Goal: Navigation & Orientation: Find specific page/section

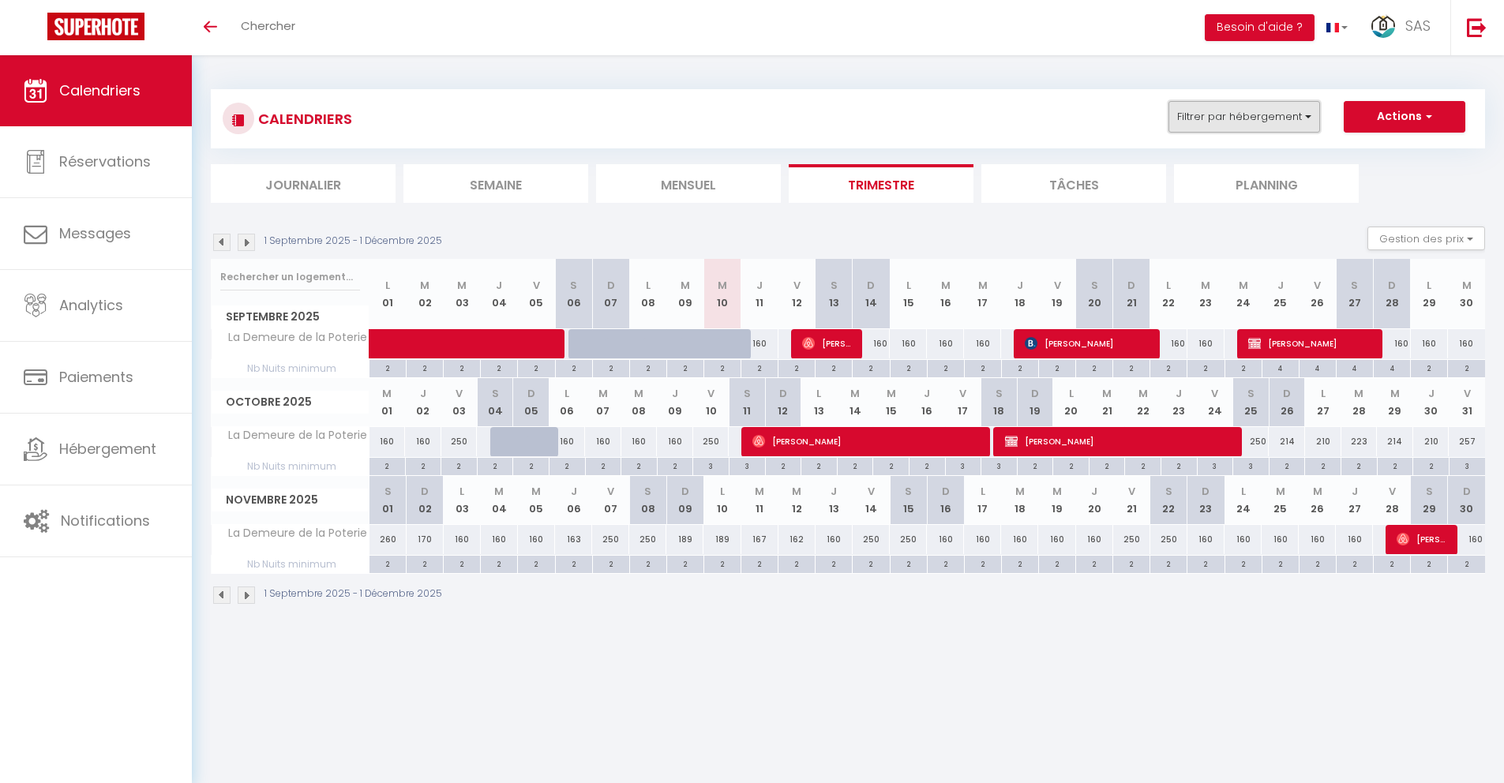
click at [1247, 113] on button "Filtrer par hébergement" at bounding box center [1244, 117] width 152 height 32
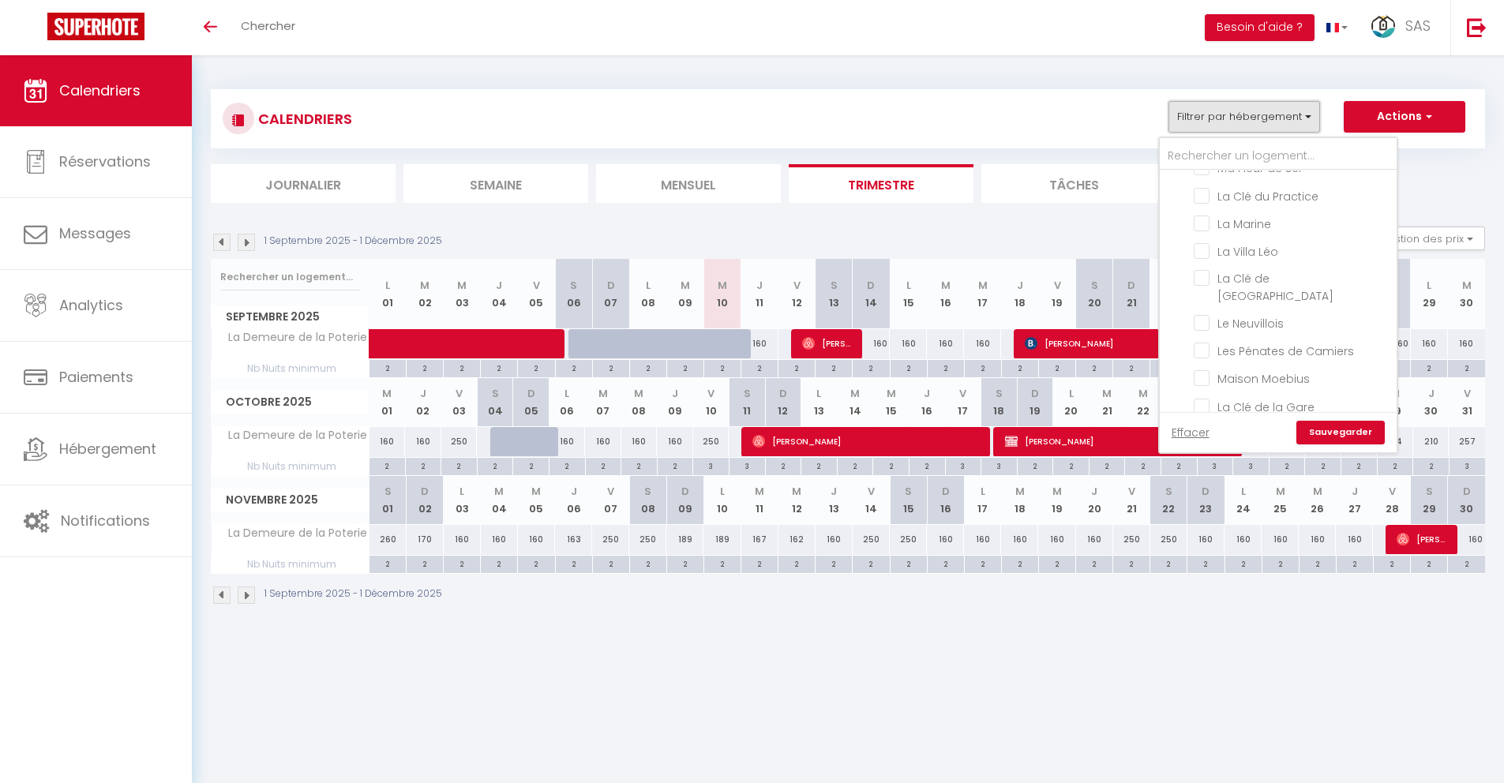
scroll to position [230, 0]
click at [1201, 257] on input "La Demeure de la Poterie" at bounding box center [1292, 257] width 197 height 16
checkbox input "false"
click at [1208, 369] on input "La Clé du Practice" at bounding box center [1292, 368] width 197 height 16
checkbox input "true"
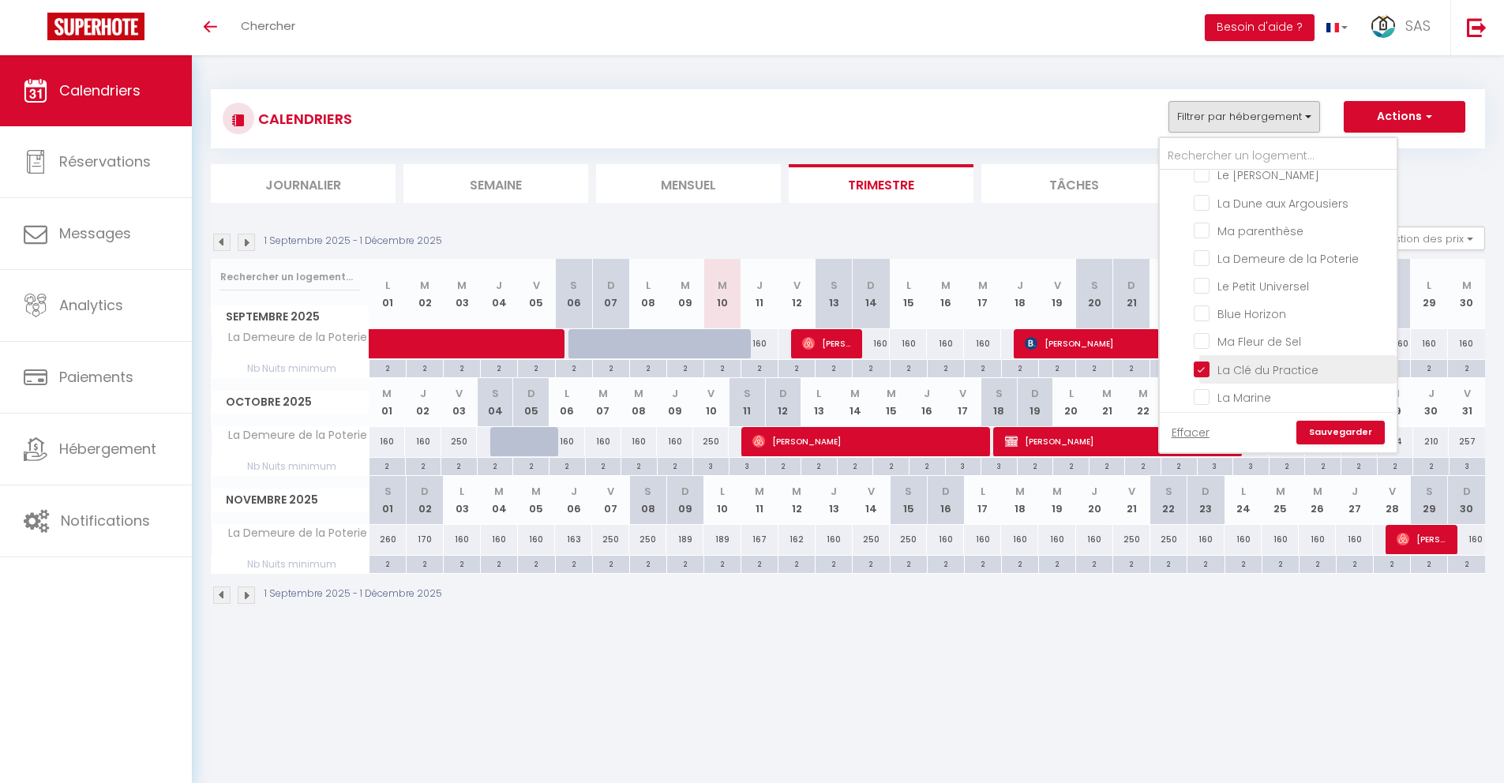
checkbox input "false"
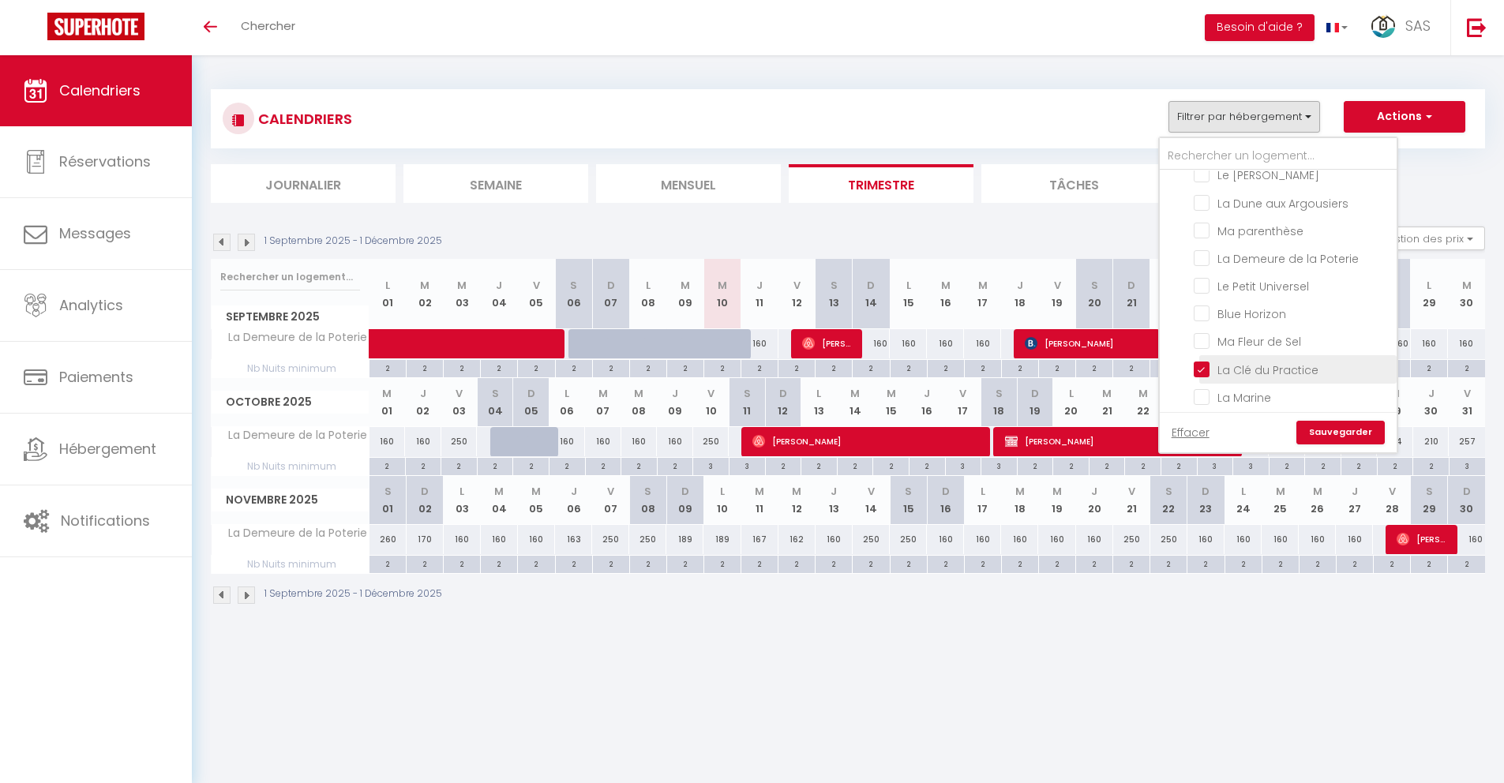
checkbox input "false"
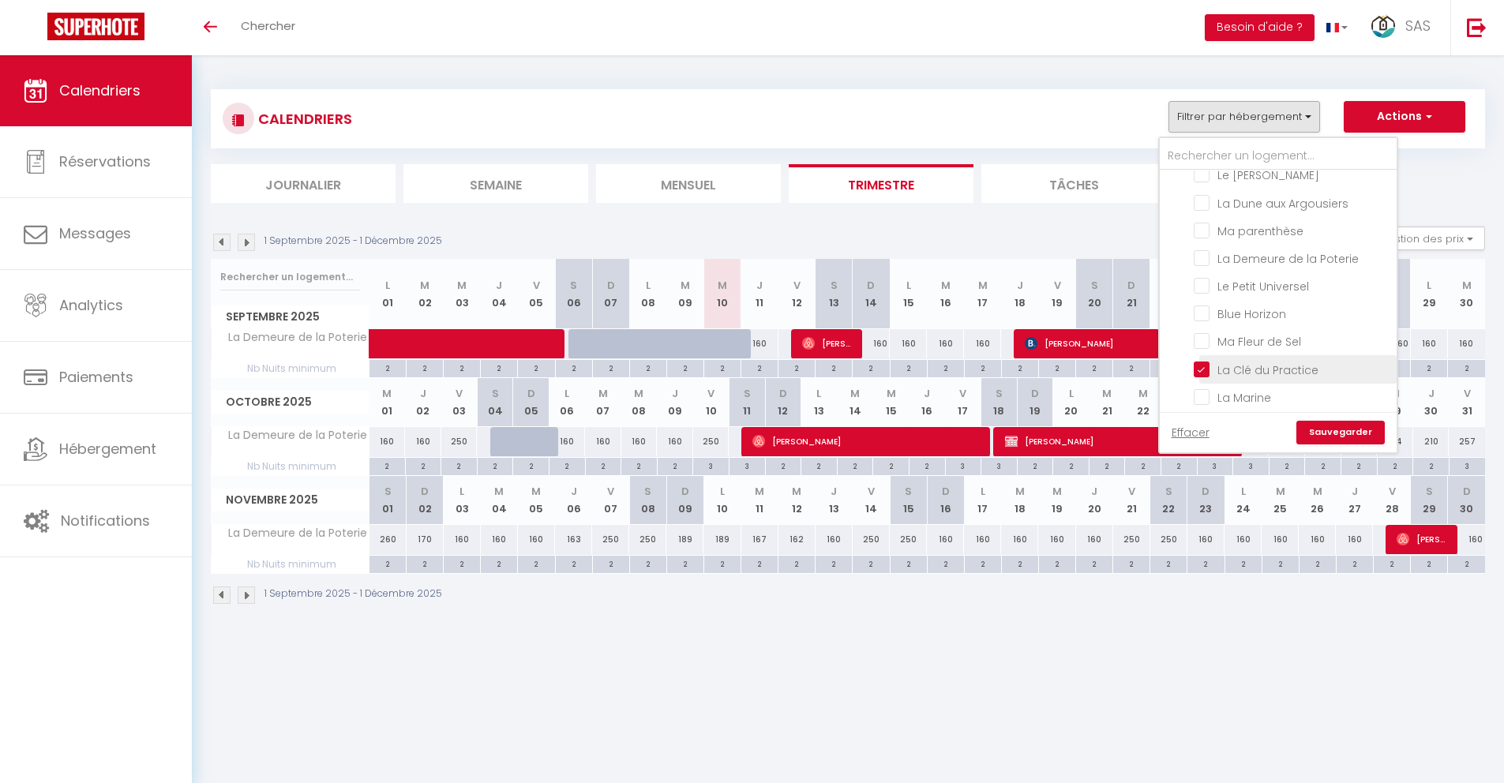
checkbox input "false"
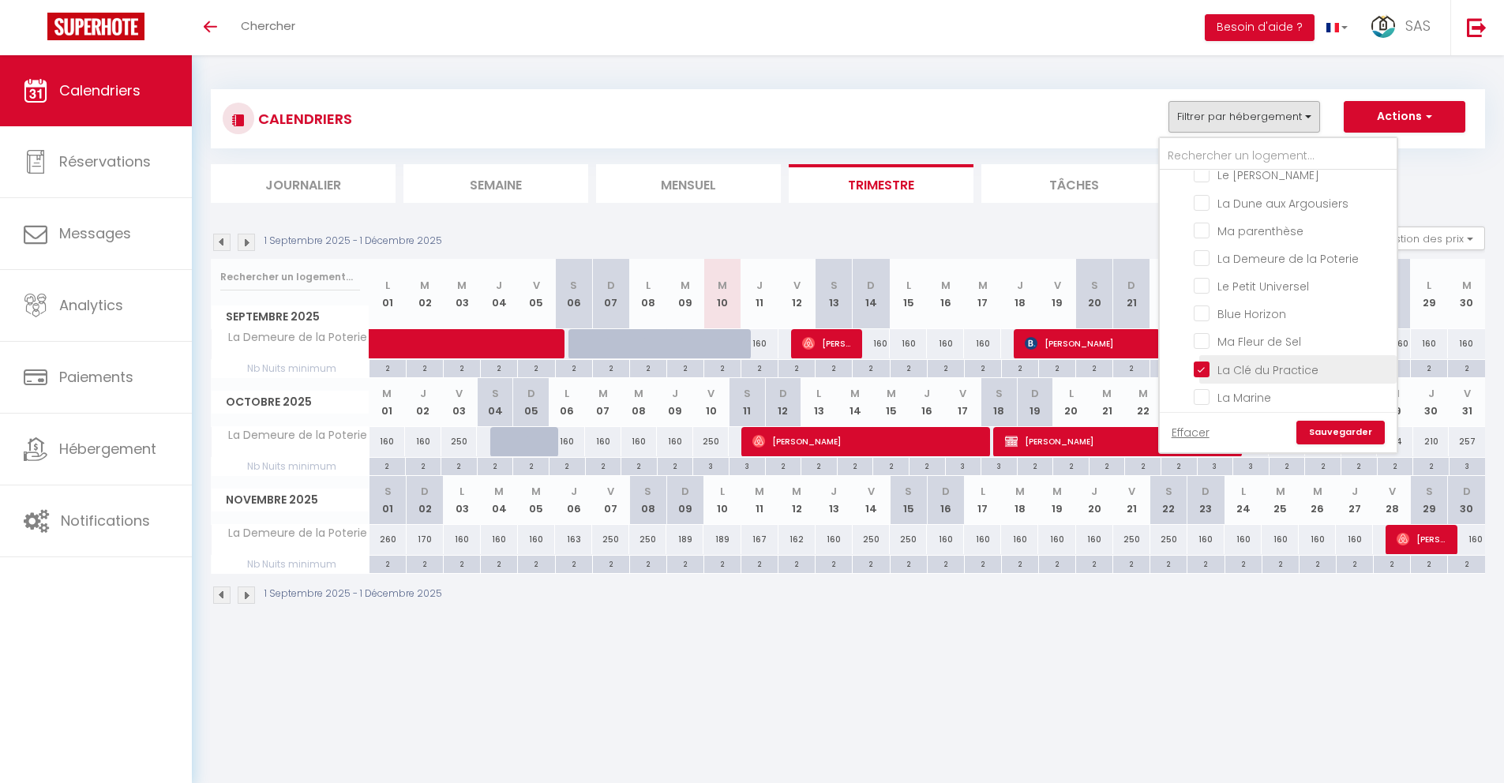
checkbox input "false"
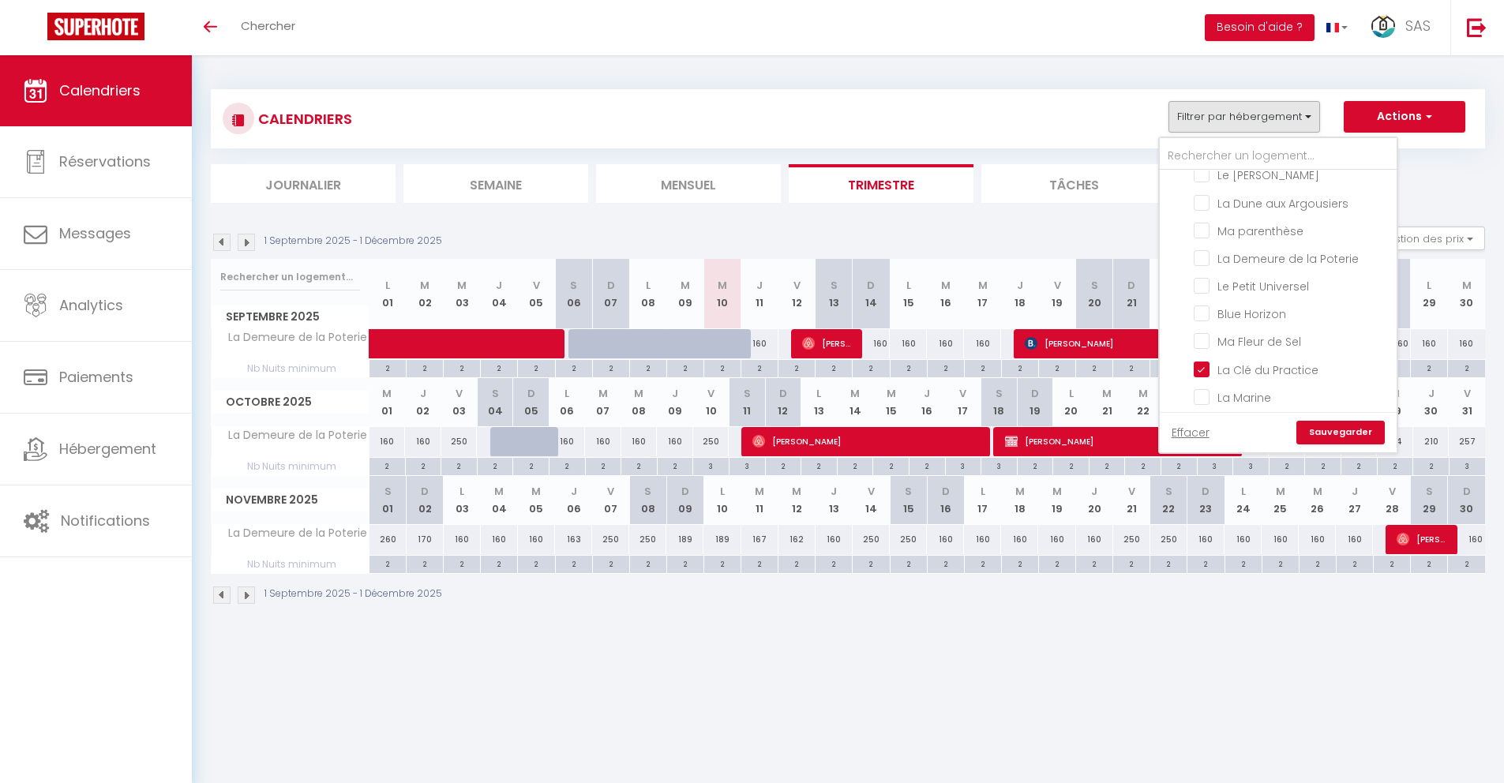
click at [1339, 442] on link "Sauvegarder" at bounding box center [1340, 433] width 88 height 24
